Goal: Task Accomplishment & Management: Use online tool/utility

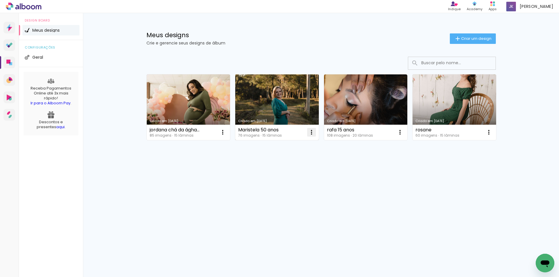
click at [226, 133] on iron-icon at bounding box center [222, 132] width 7 height 7
click at [298, 165] on paper-item "Excluir" at bounding box center [288, 171] width 57 height 12
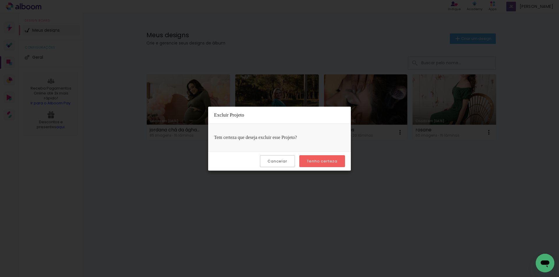
click at [0, 0] on slot "Tenho certeza" at bounding box center [0, 0] width 0 height 0
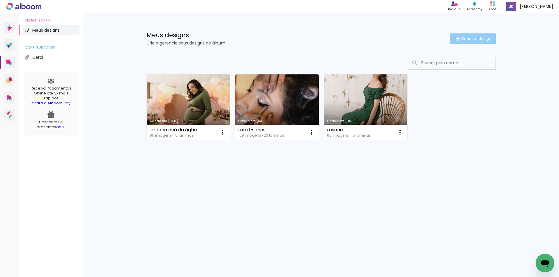
click at [480, 40] on span "Criar um design" at bounding box center [476, 39] width 30 height 4
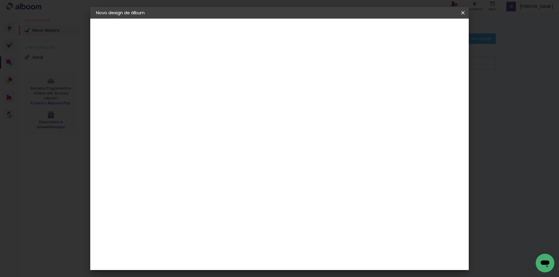
click at [191, 77] on input at bounding box center [191, 78] width 0 height 9
type input "kAUANA 15 ANOS"
type paper-input "kAUANA 15 ANOS"
click at [0, 0] on slot "Avançar" at bounding box center [0, 0] width 0 height 0
click at [236, 97] on div at bounding box center [206, 97] width 59 height 1
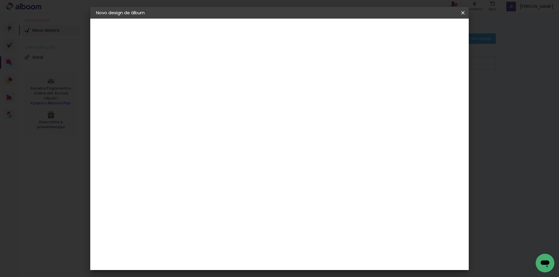
type input "EV"
type paper-input "EV"
click at [221, 128] on paper-item "Evidence" at bounding box center [202, 131] width 54 height 13
click at [208, 130] on div "Evidence" at bounding box center [198, 131] width 21 height 5
click at [0, 0] on slot "Avançar" at bounding box center [0, 0] width 0 height 0
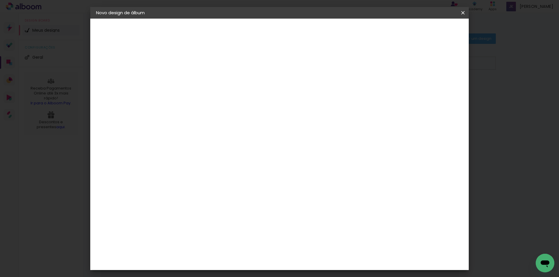
click at [214, 100] on input "text" at bounding box center [202, 101] width 23 height 9
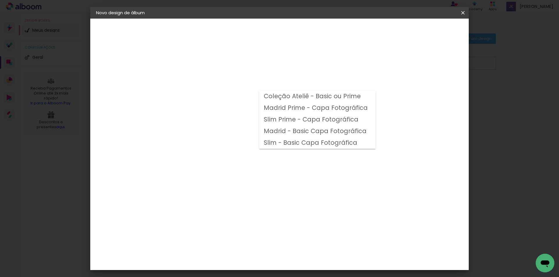
click at [0, 0] on slot "Madrid Prime - Capa Fotográfica" at bounding box center [0, 0] width 0 height 0
type input "Madrid Prime - Capa Fotográfica"
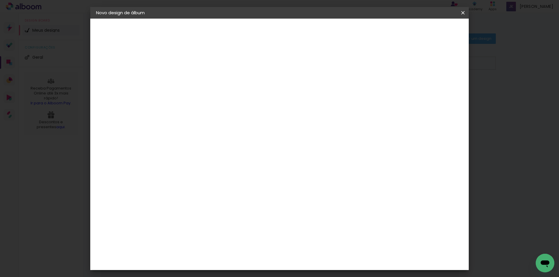
click at [231, 205] on span "25 × 30" at bounding box center [217, 211] width 27 height 12
click at [0, 0] on slot "Avançar" at bounding box center [0, 0] width 0 height 0
click at [427, 29] on span "Iniciar design" at bounding box center [413, 31] width 26 height 4
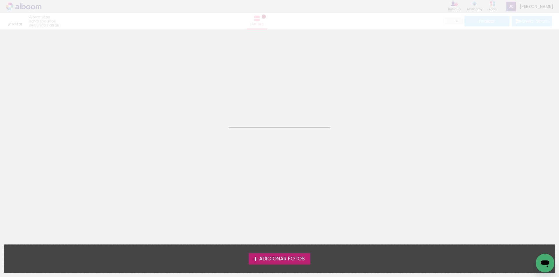
click at [277, 259] on span "Adicionar Fotos" at bounding box center [282, 259] width 46 height 5
click at [0, 0] on input "file" at bounding box center [0, 0] width 0 height 0
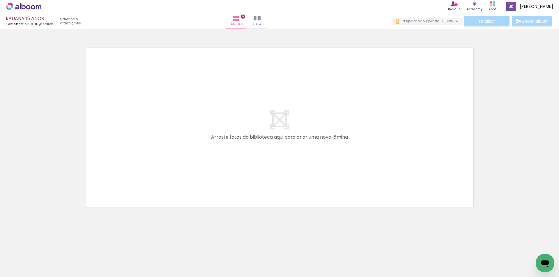
click at [28, 271] on span "Adicionar Fotos" at bounding box center [20, 269] width 17 height 6
click at [0, 0] on input "file" at bounding box center [0, 0] width 0 height 0
